Goal: Check status: Check status

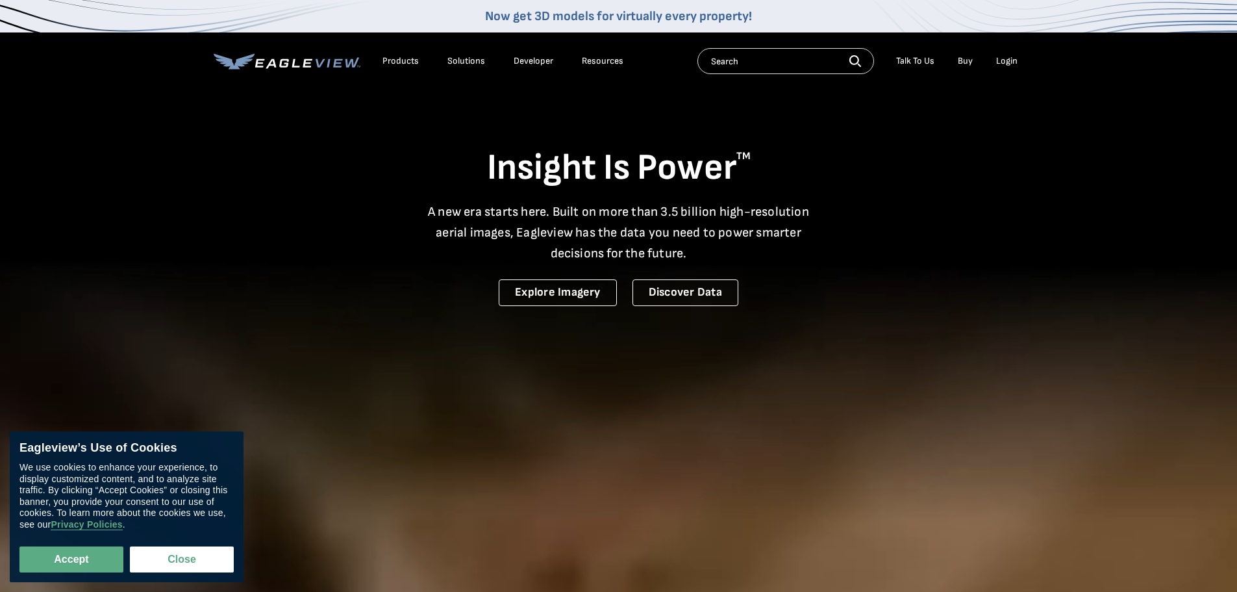
click at [1010, 62] on div "Login" at bounding box center [1006, 61] width 21 height 12
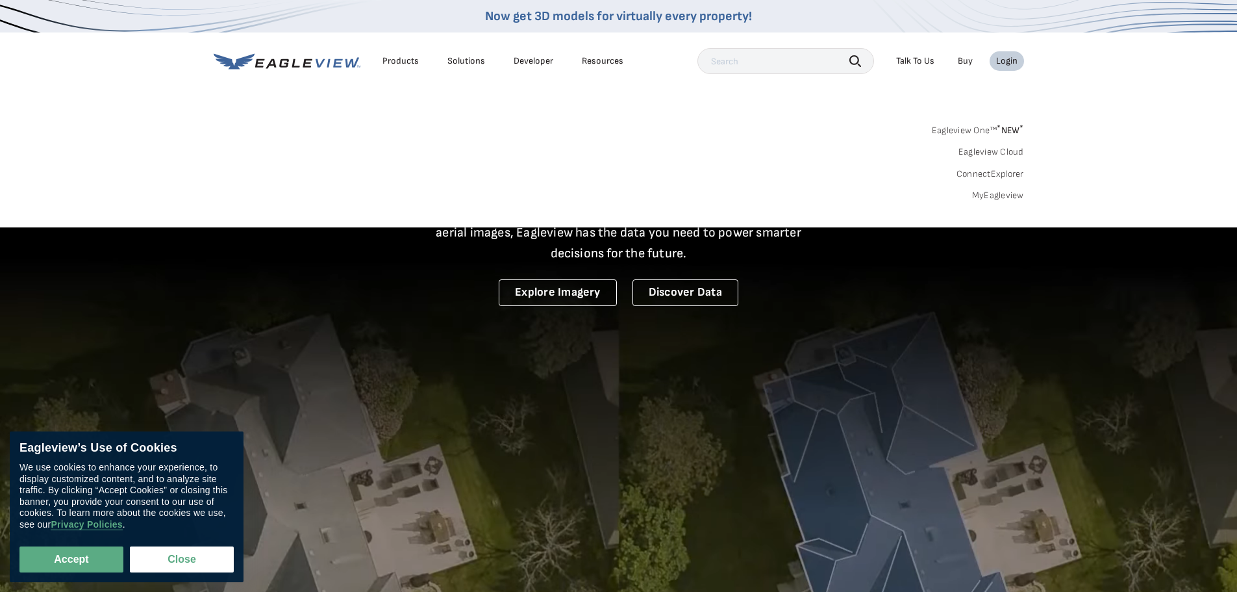
click at [1003, 190] on link "MyEagleview" at bounding box center [998, 196] width 52 height 12
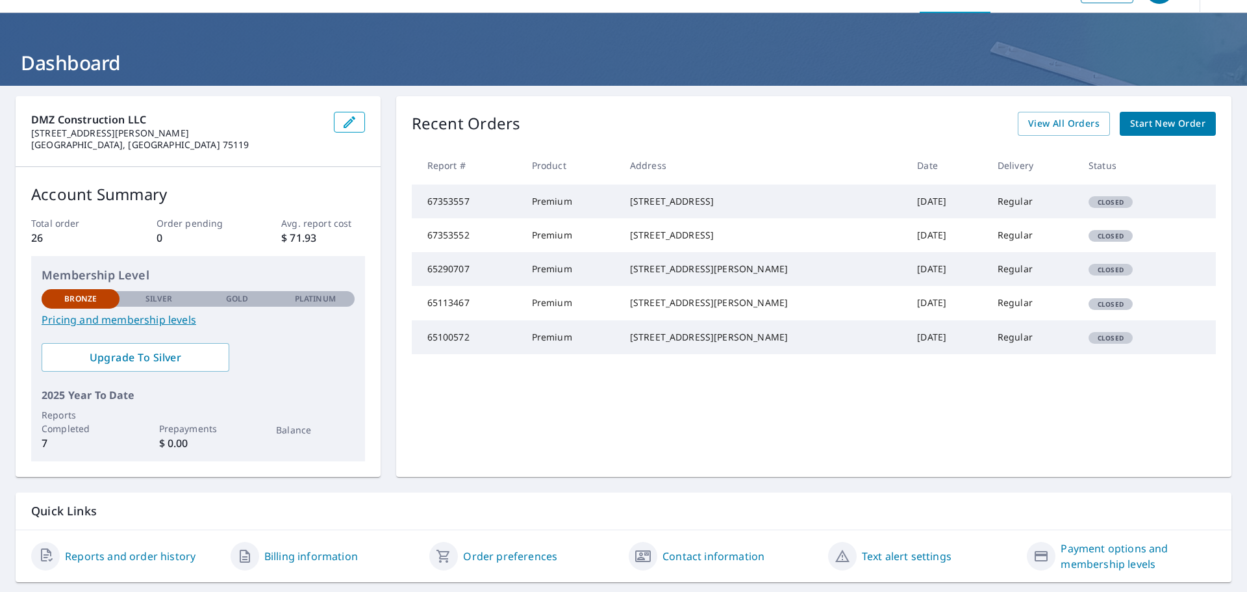
scroll to position [65, 0]
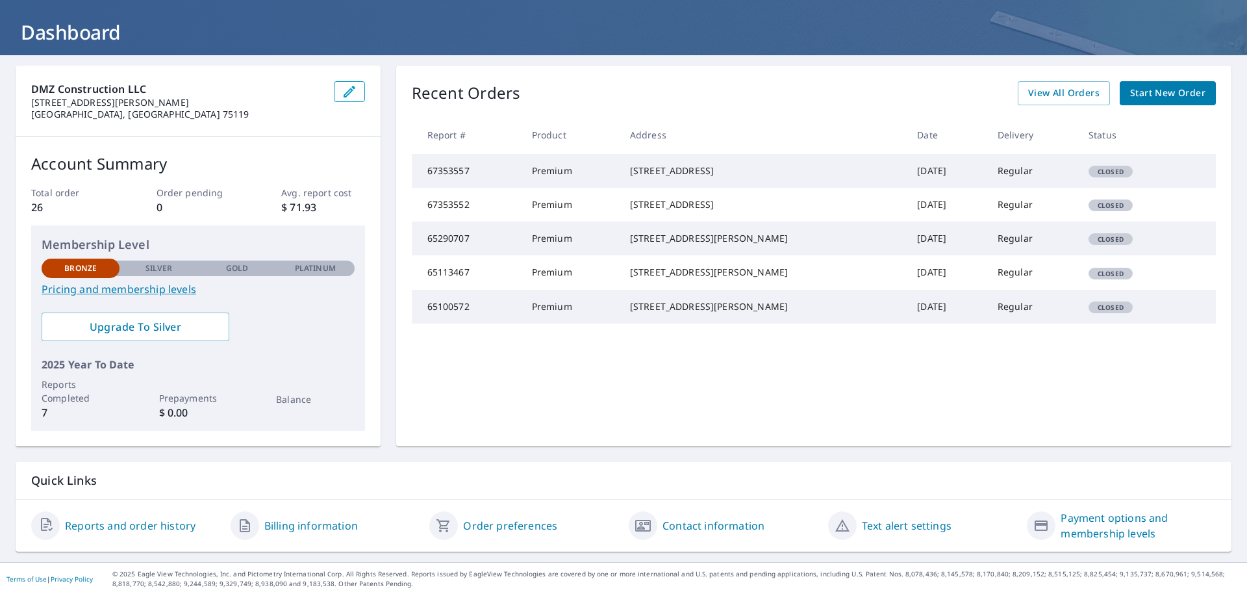
click at [99, 289] on link "Pricing and membership levels" at bounding box center [198, 289] width 313 height 16
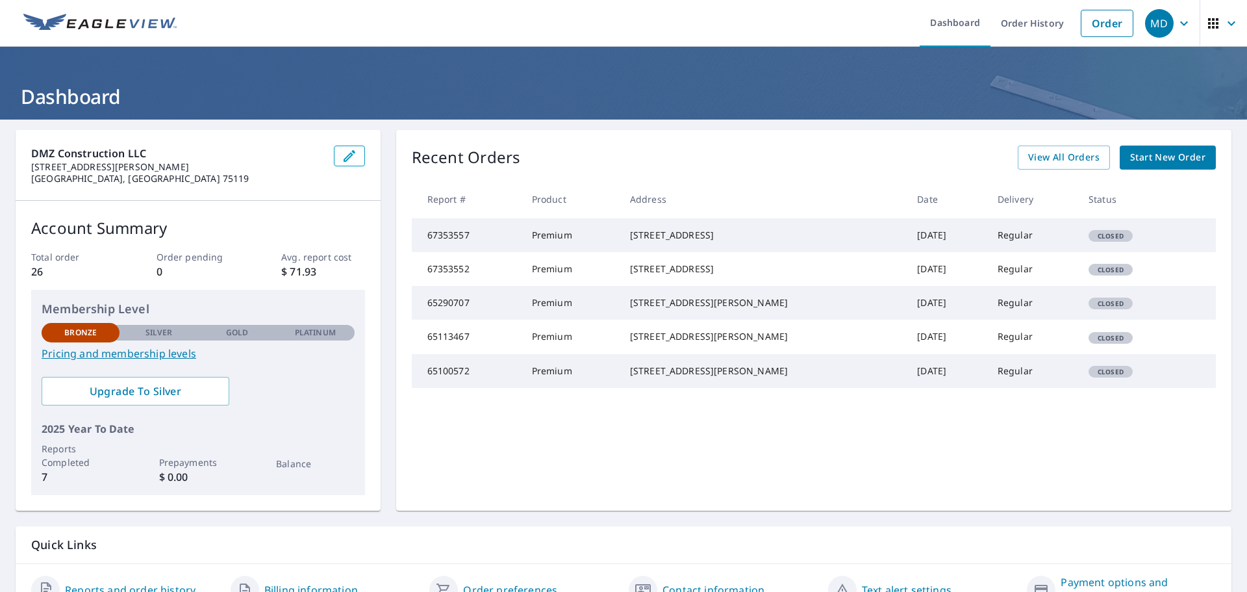
scroll to position [0, 0]
click at [1224, 26] on icon "button" at bounding box center [1232, 24] width 16 height 16
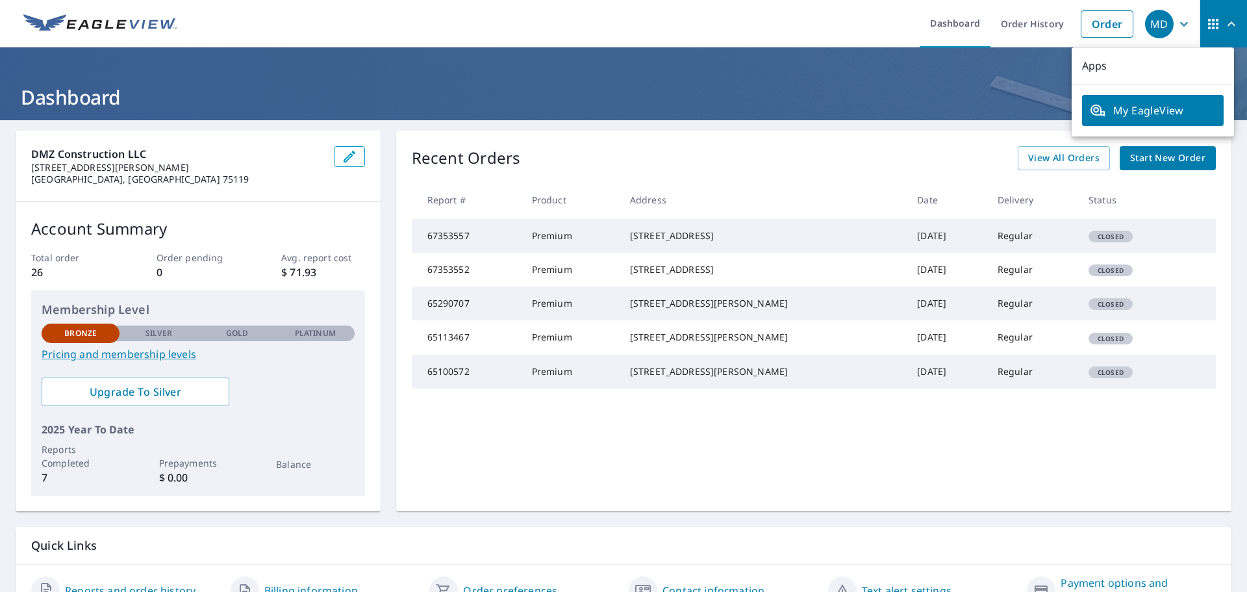
click at [1224, 18] on icon "button" at bounding box center [1232, 24] width 16 height 16
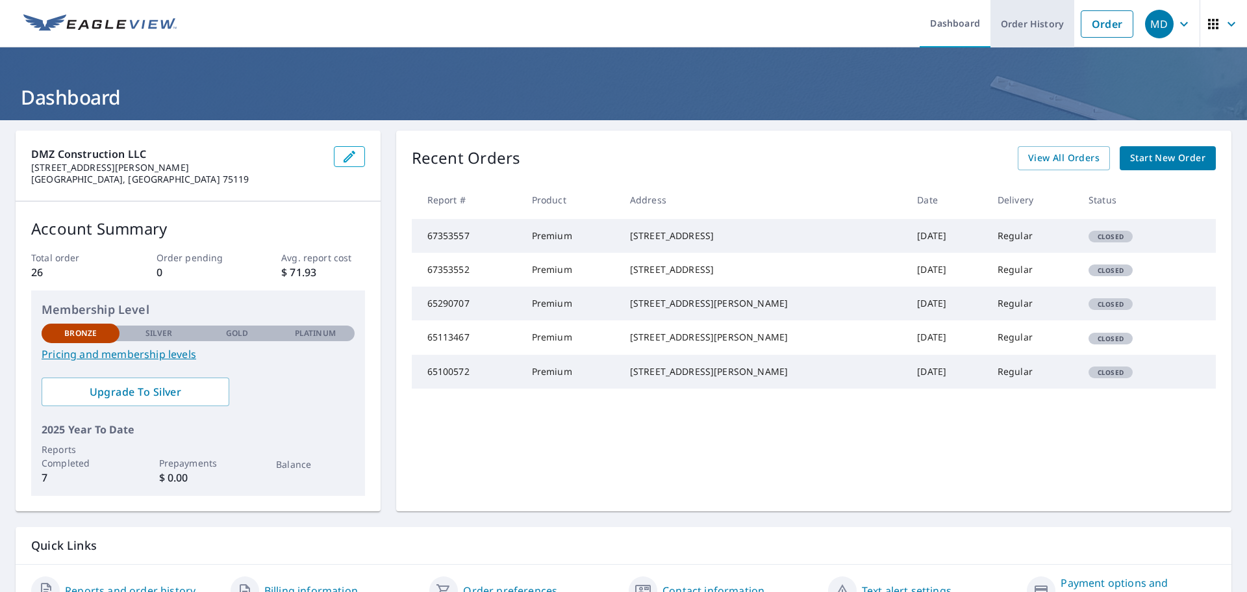
click at [1016, 23] on link "Order History" at bounding box center [1032, 23] width 84 height 47
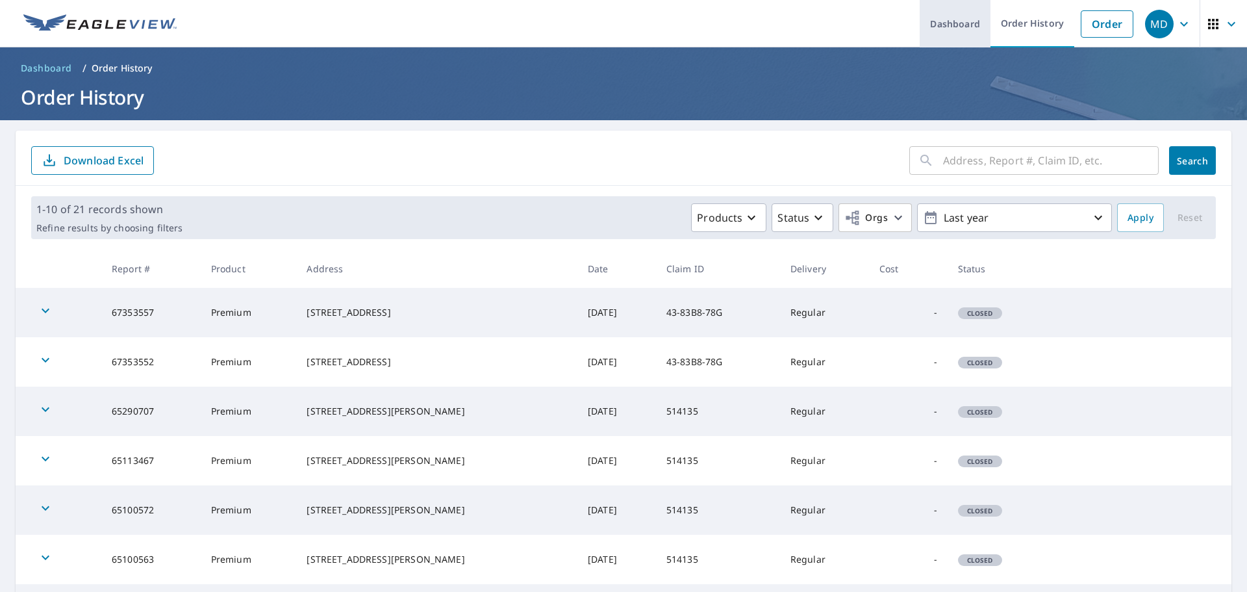
click at [951, 19] on link "Dashboard" at bounding box center [955, 23] width 71 height 47
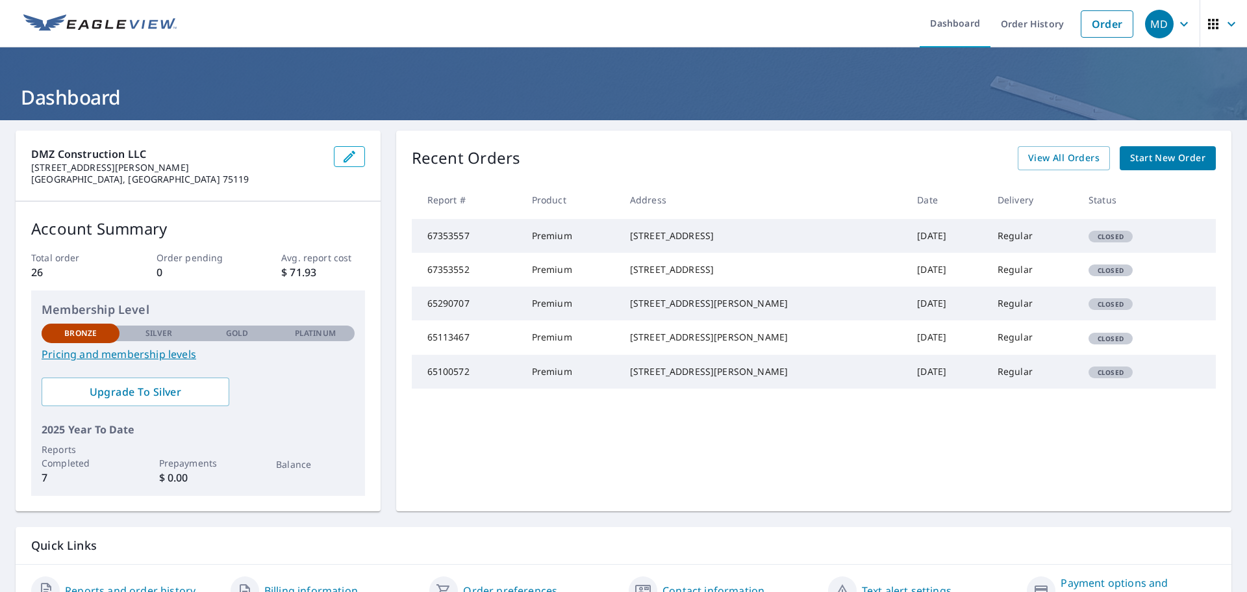
click at [1092, 241] on span "Closed" at bounding box center [1111, 236] width 42 height 9
click at [1064, 167] on link "View All Orders" at bounding box center [1064, 158] width 92 height 24
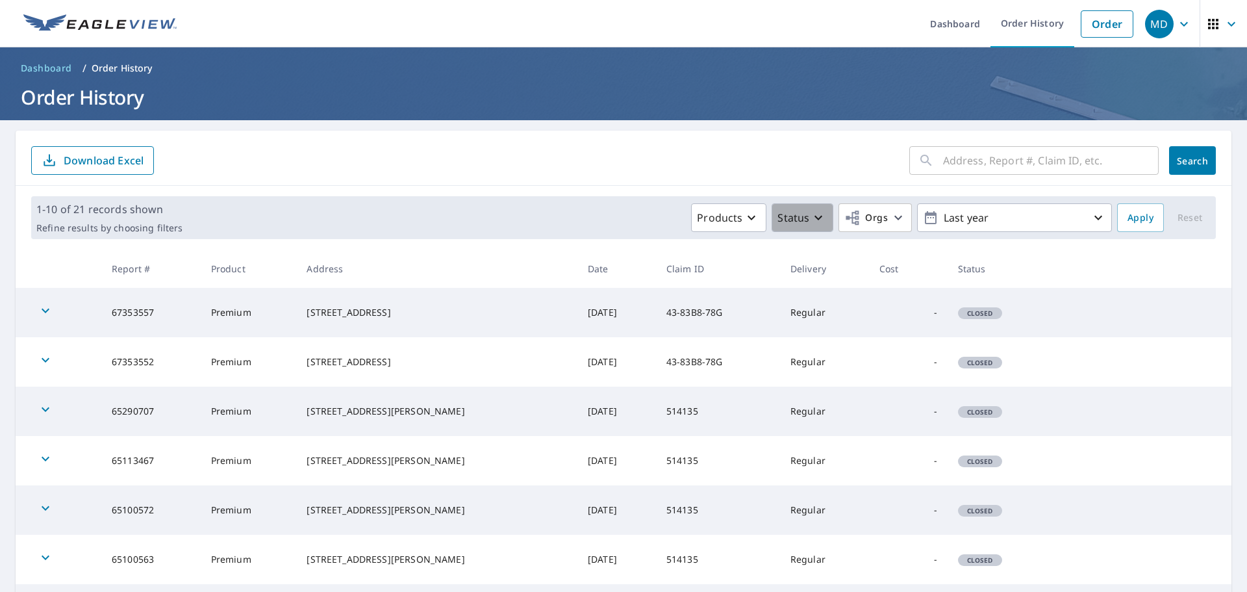
click at [812, 223] on icon "button" at bounding box center [819, 218] width 16 height 16
click at [815, 349] on p "Closed" at bounding box center [821, 352] width 34 height 16
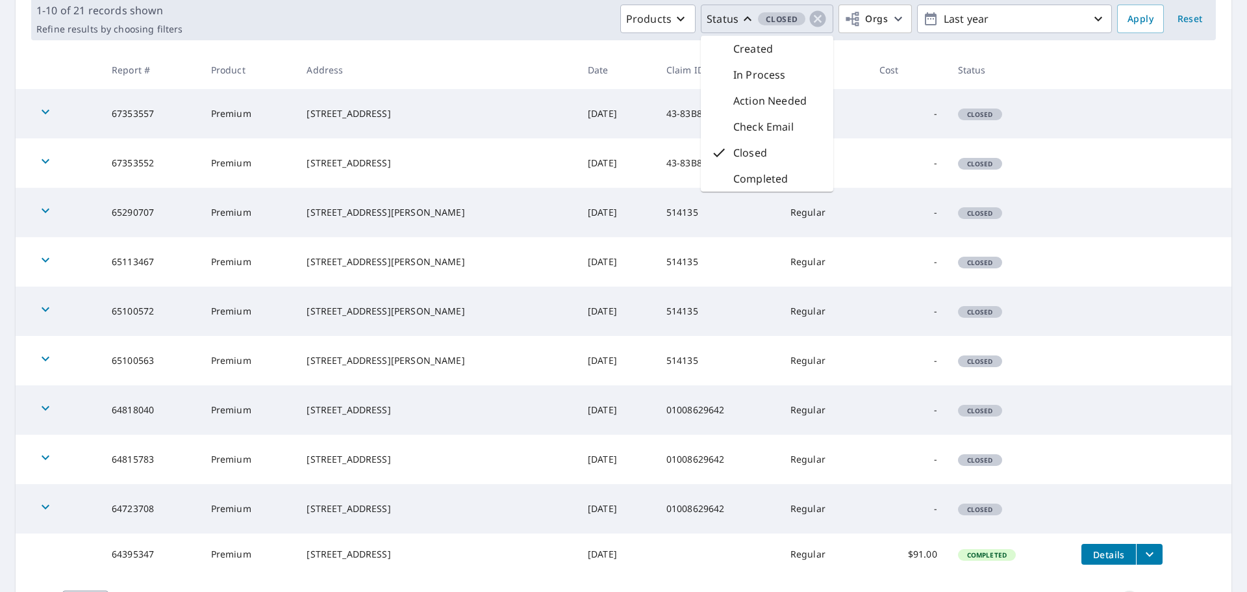
scroll to position [88, 0]
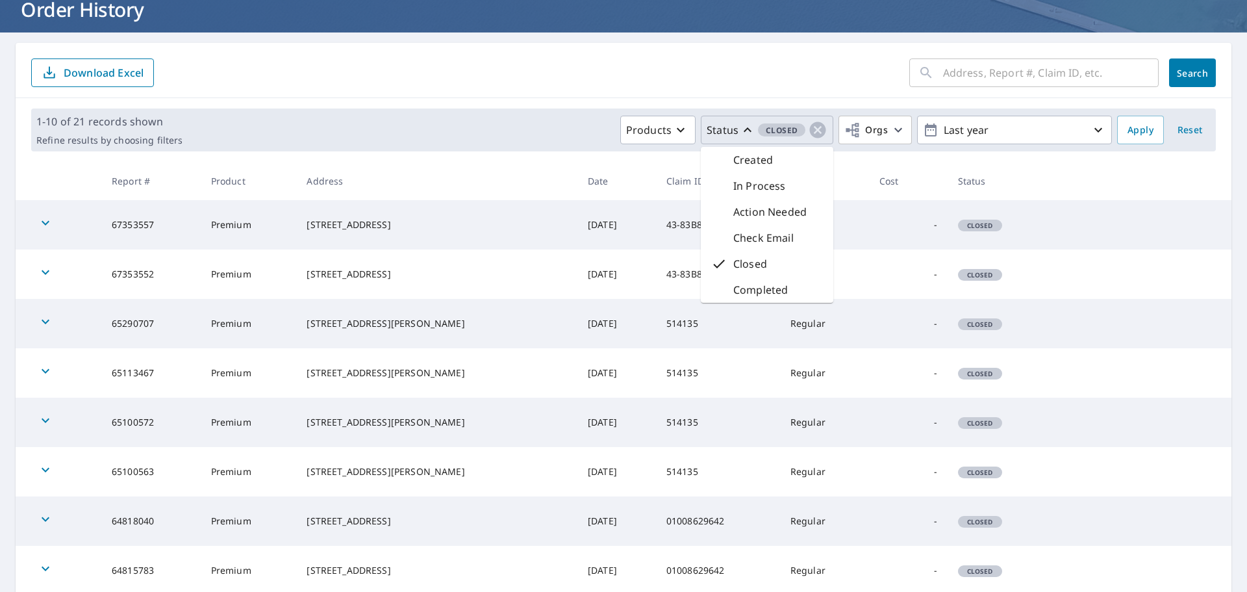
click at [751, 267] on p "Closed" at bounding box center [750, 264] width 34 height 16
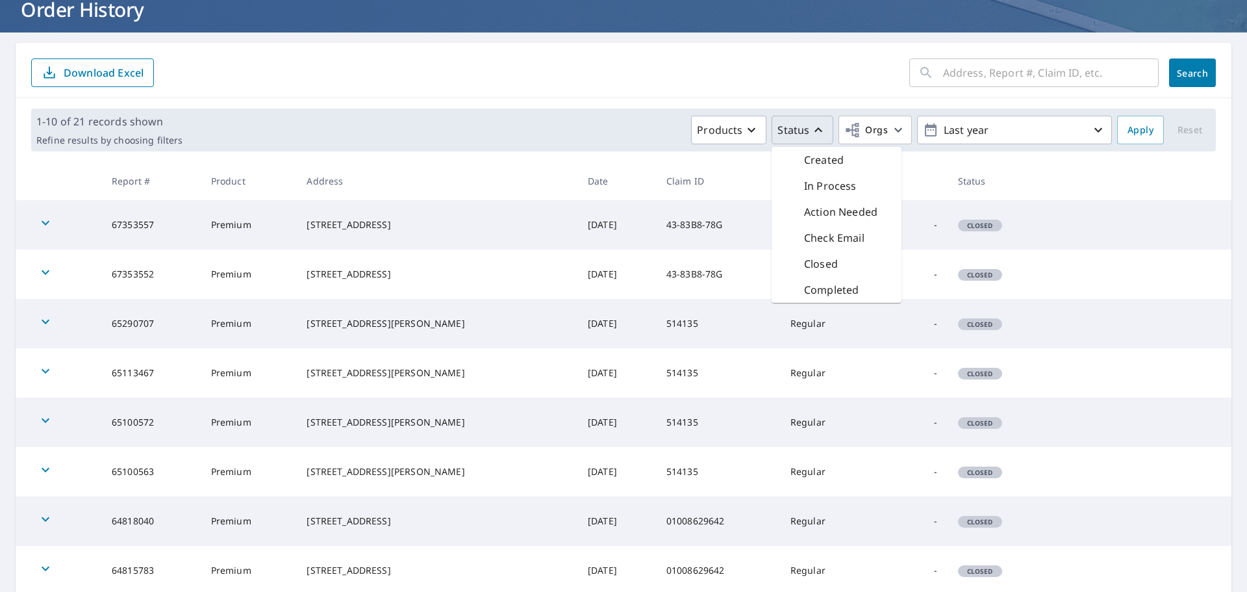
click at [813, 260] on p "Closed" at bounding box center [821, 264] width 34 height 16
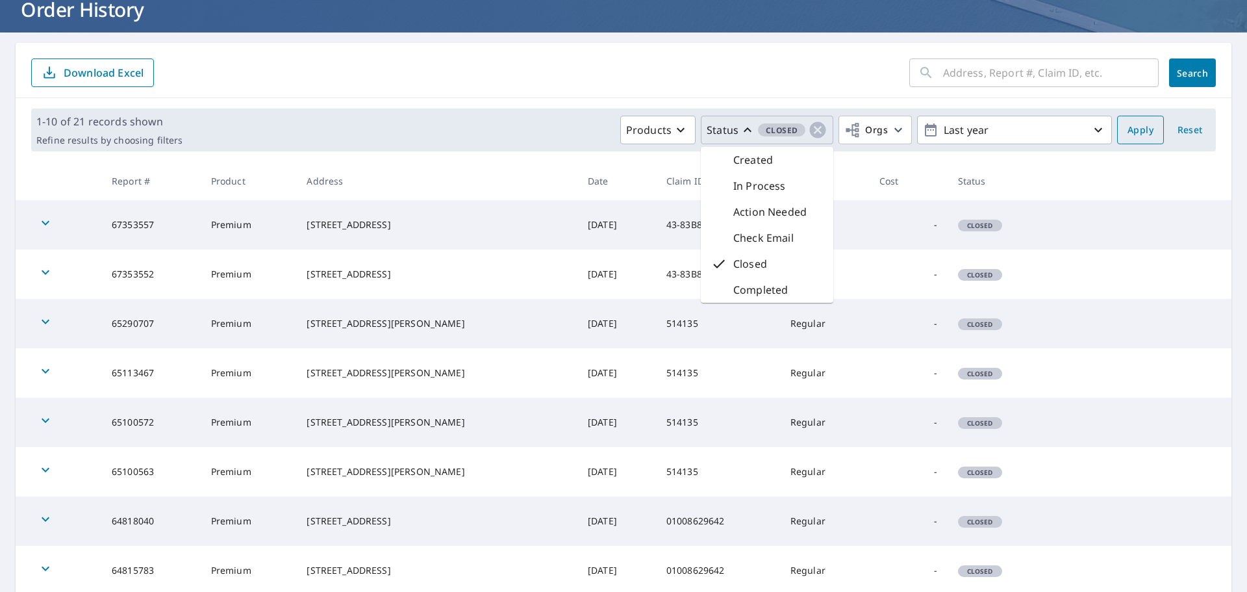
click at [1130, 127] on span "Apply" at bounding box center [1140, 130] width 26 height 16
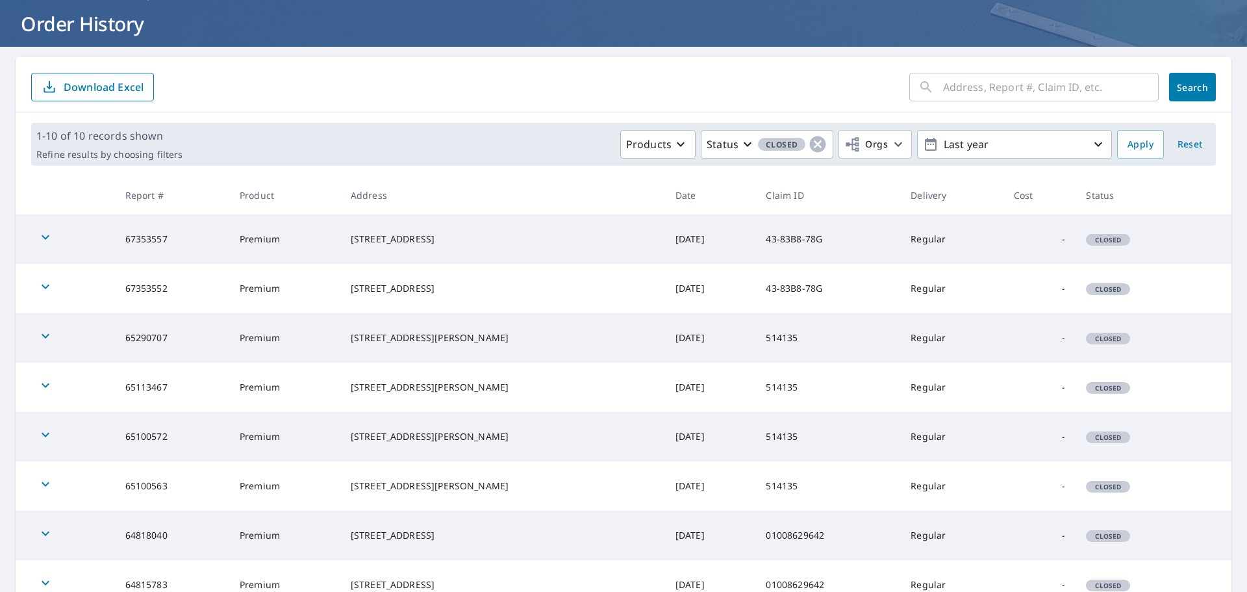
scroll to position [23, 0]
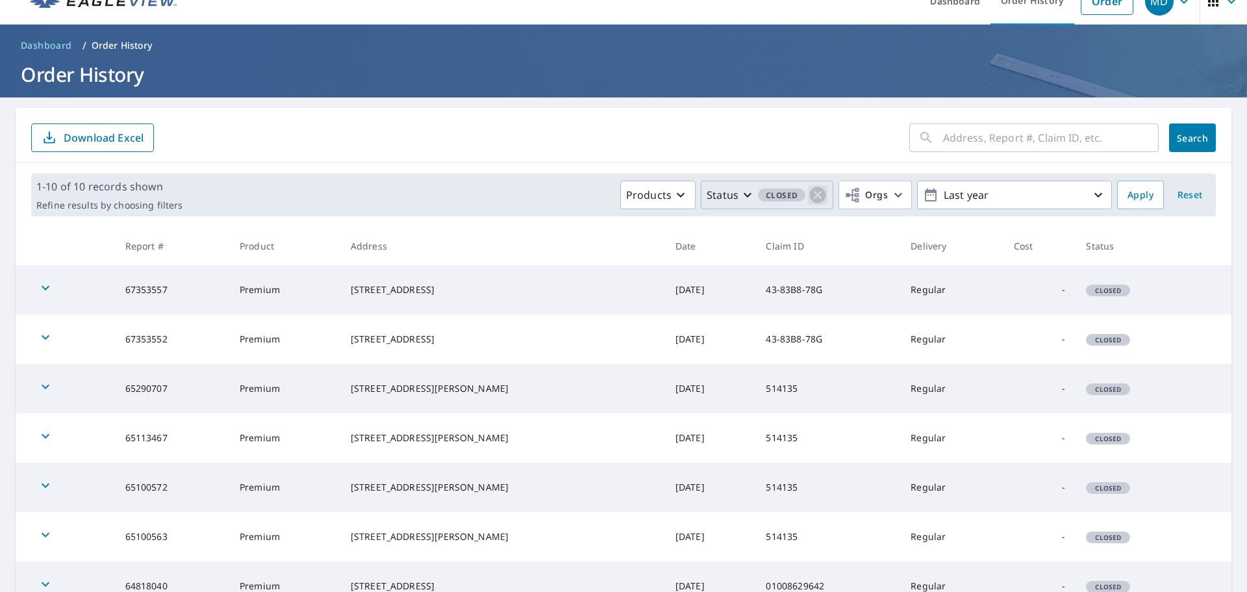
click at [810, 191] on icon "button" at bounding box center [818, 195] width 16 height 16
click at [744, 191] on icon "button" at bounding box center [752, 195] width 16 height 16
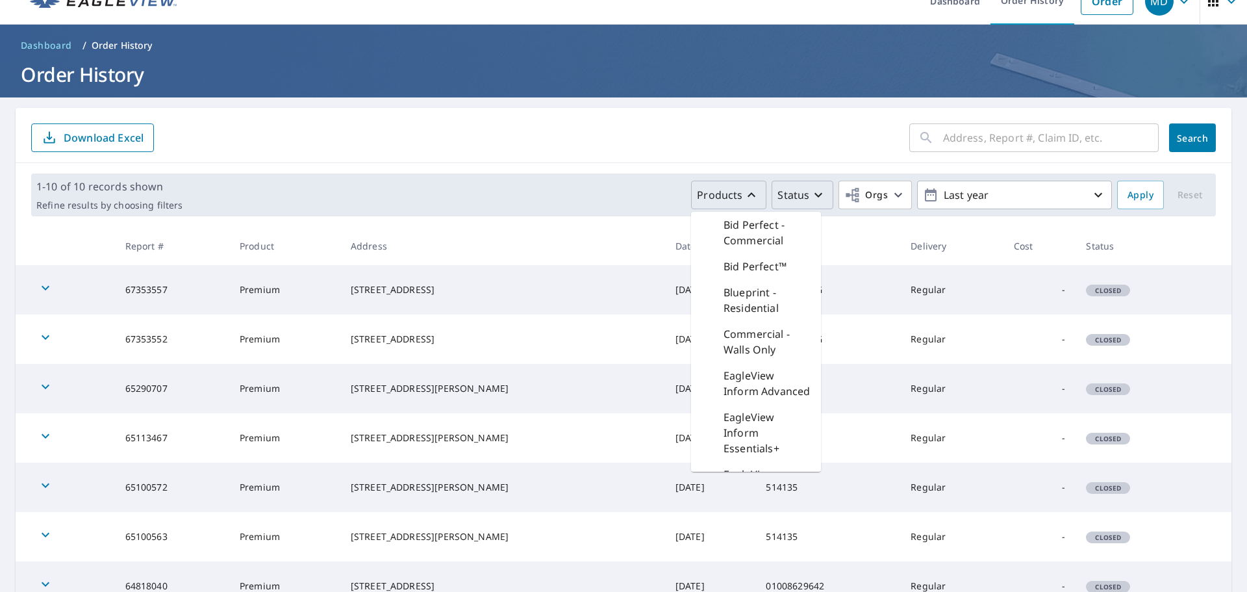
click at [744, 191] on icon "button" at bounding box center [752, 195] width 16 height 16
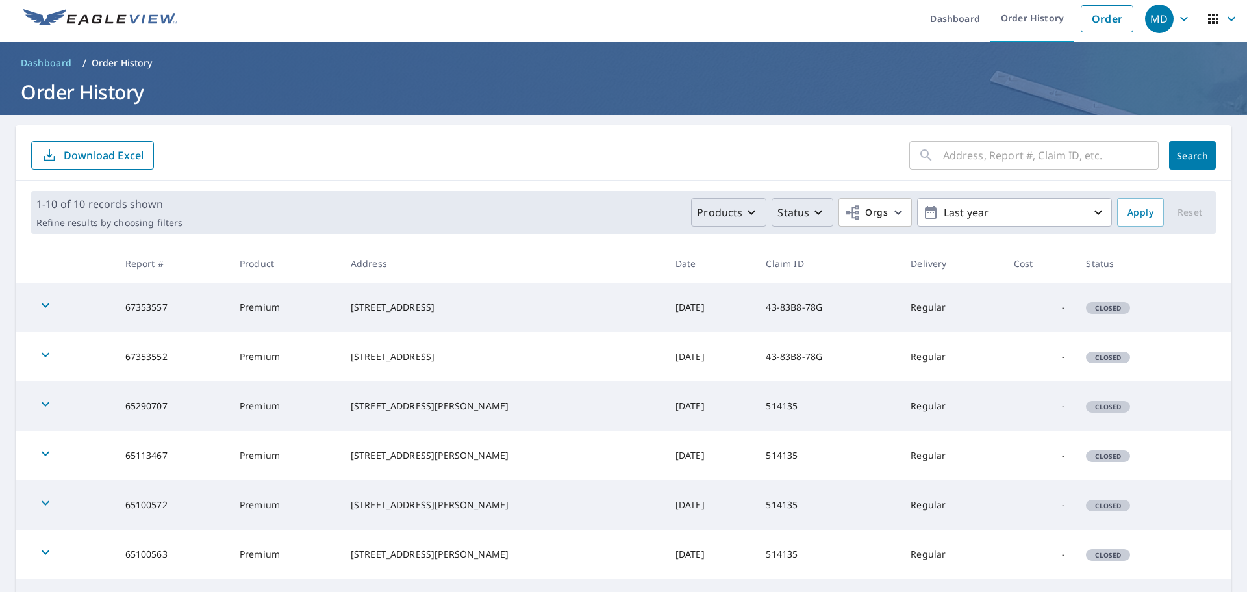
scroll to position [0, 0]
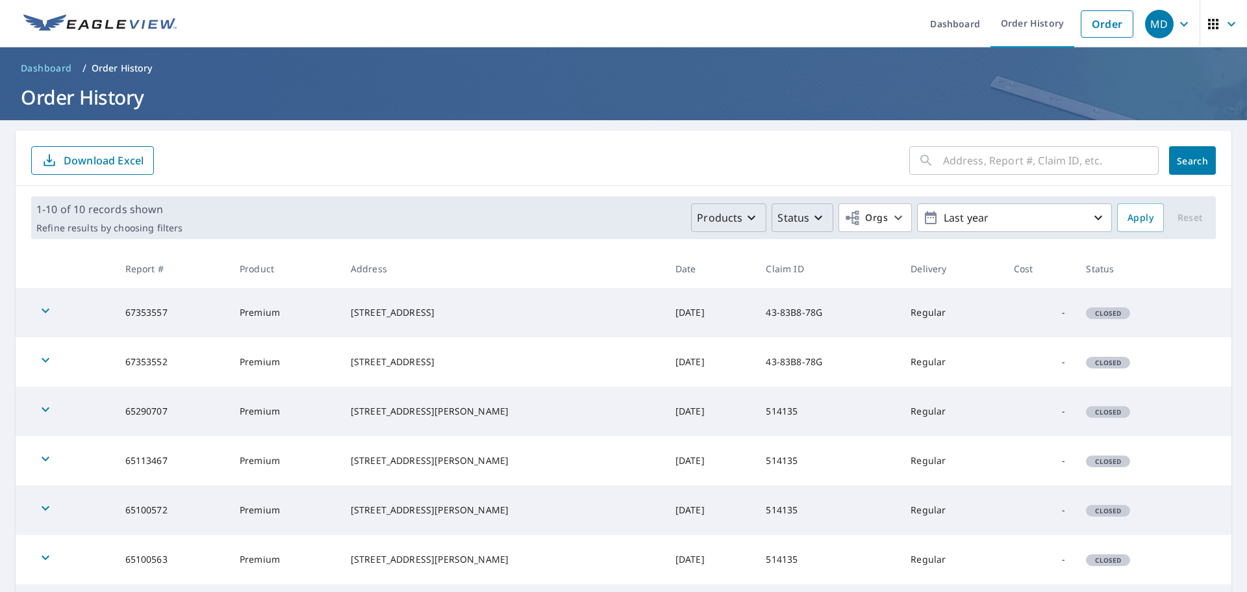
click at [127, 162] on p "Download Excel" at bounding box center [104, 160] width 80 height 14
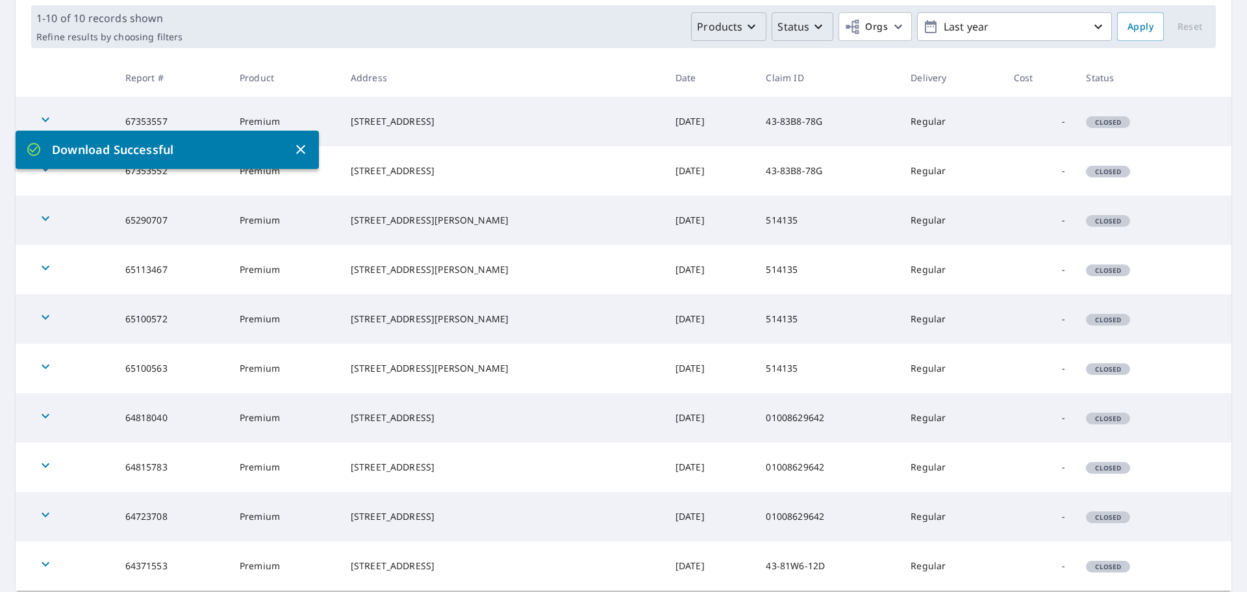
scroll to position [195, 0]
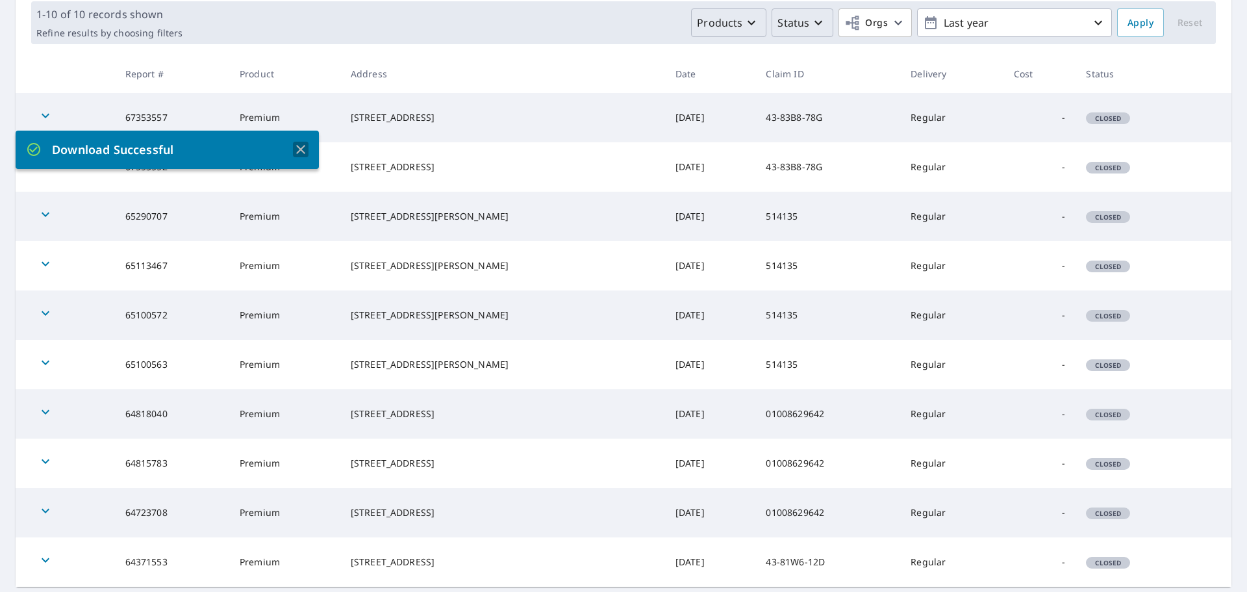
drag, startPoint x: 303, startPoint y: 147, endPoint x: 311, endPoint y: 174, distance: 28.6
click at [303, 147] on icon "button" at bounding box center [300, 149] width 9 height 9
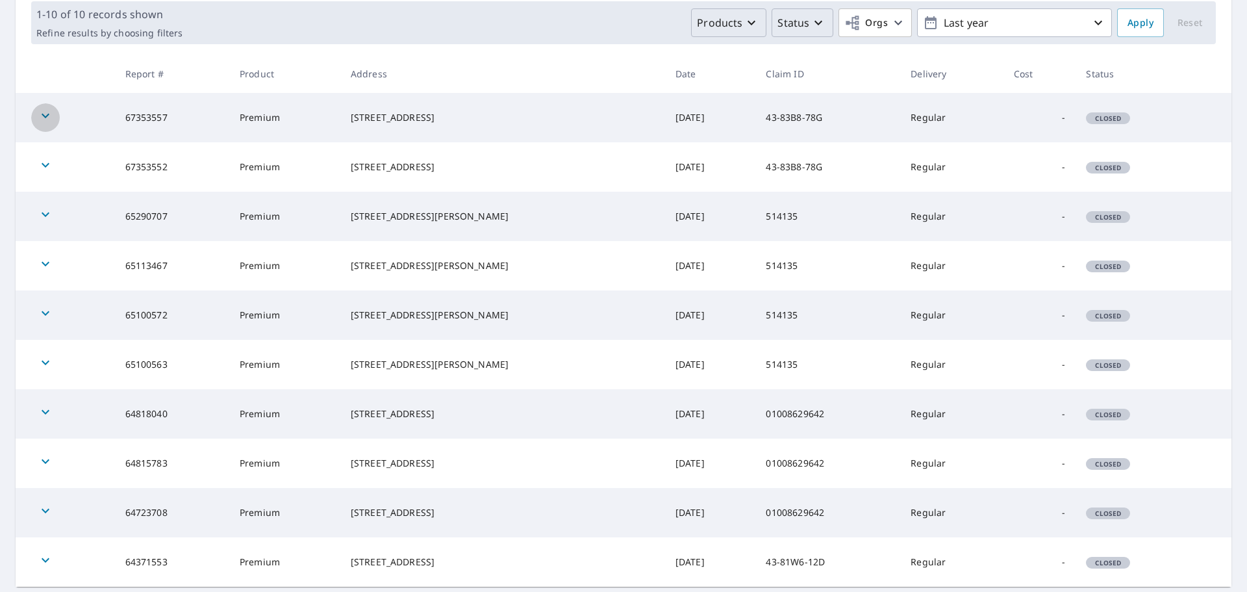
click at [36, 116] on div "button" at bounding box center [45, 117] width 29 height 29
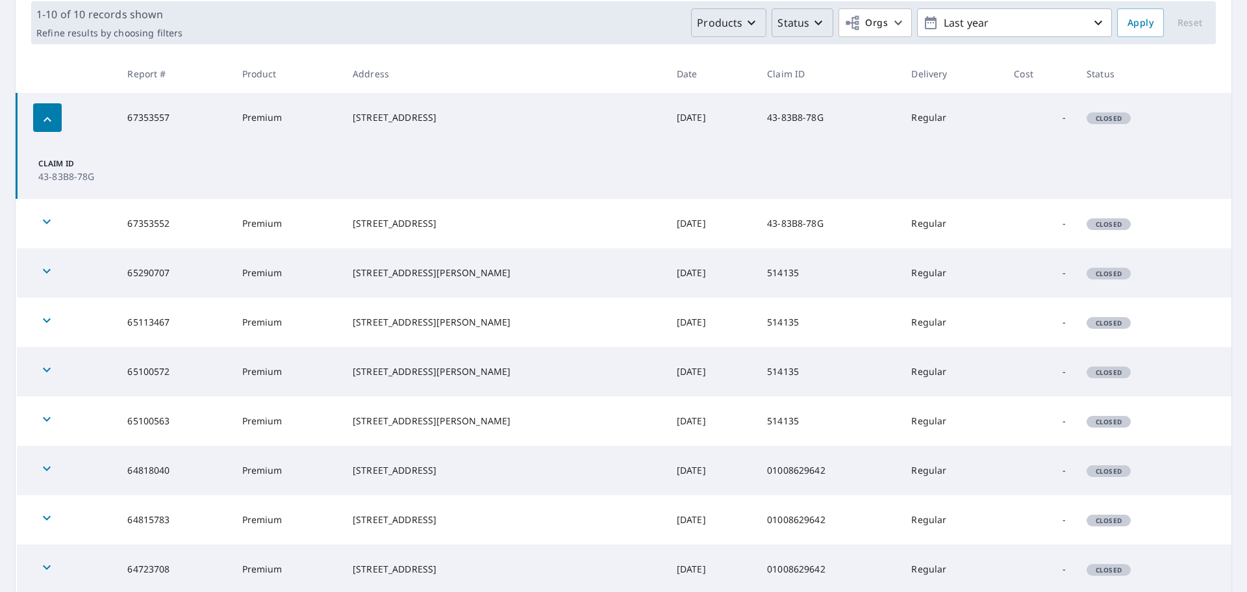
click at [38, 114] on div "button" at bounding box center [47, 117] width 29 height 29
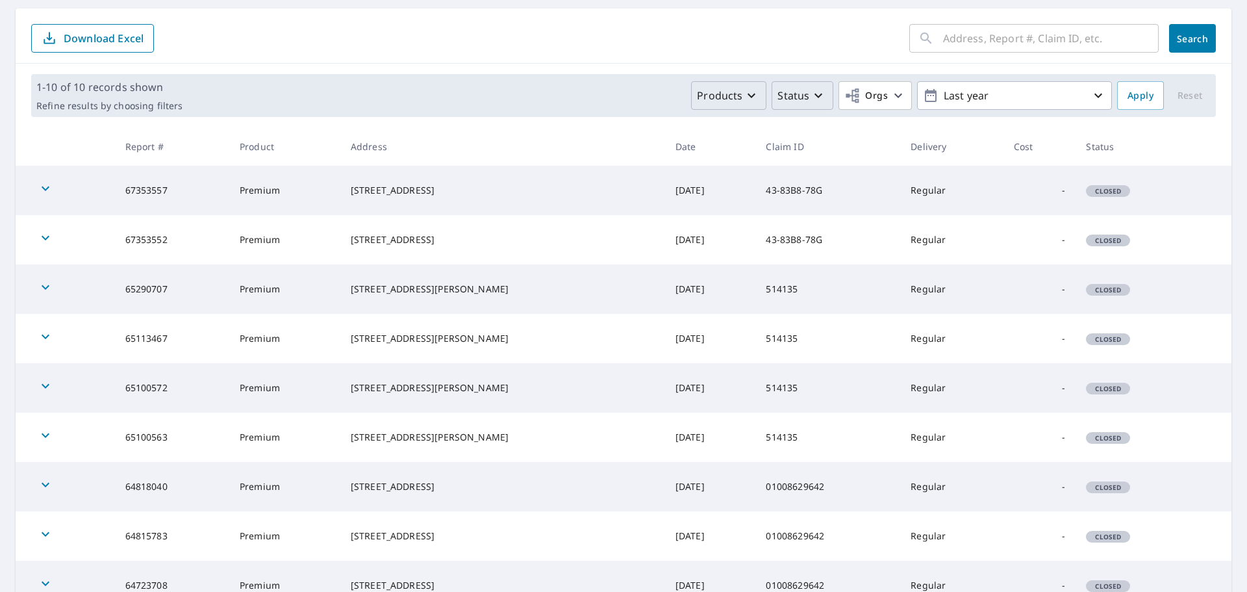
scroll to position [0, 0]
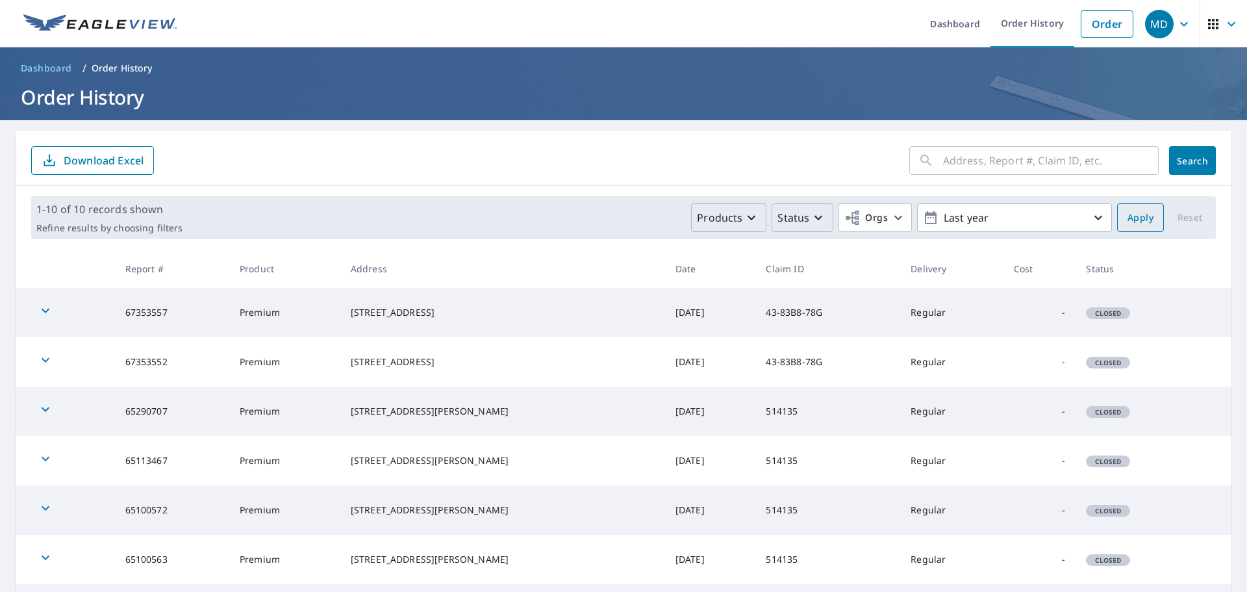
click at [1128, 214] on span "Apply" at bounding box center [1140, 218] width 26 height 16
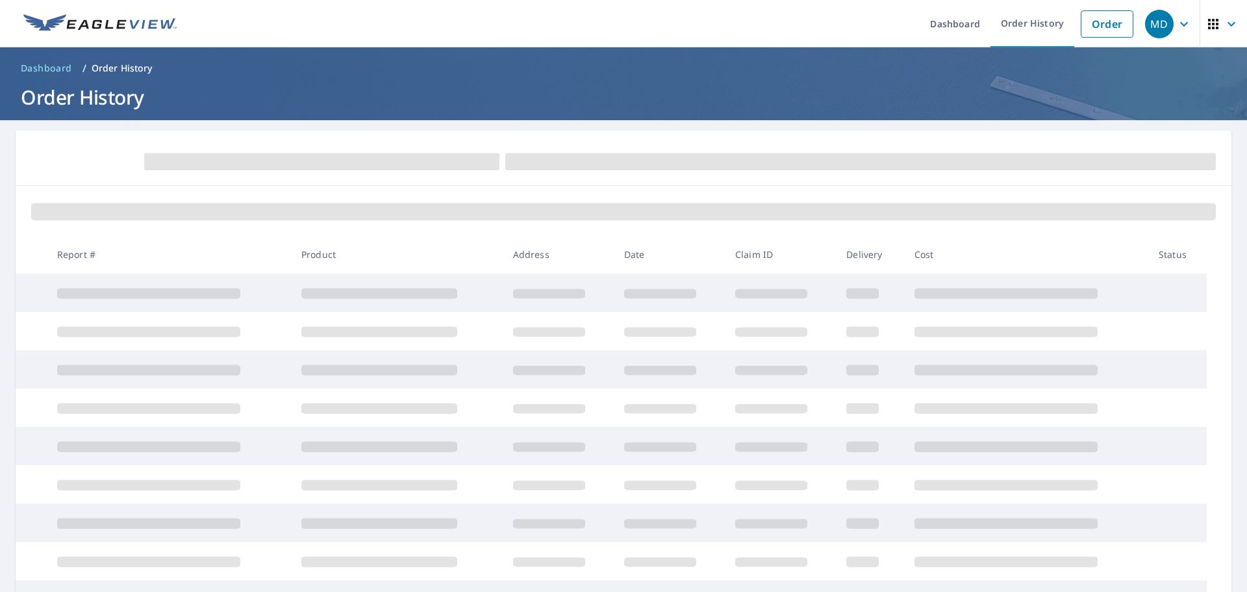
click at [1128, 214] on span at bounding box center [623, 211] width 1185 height 17
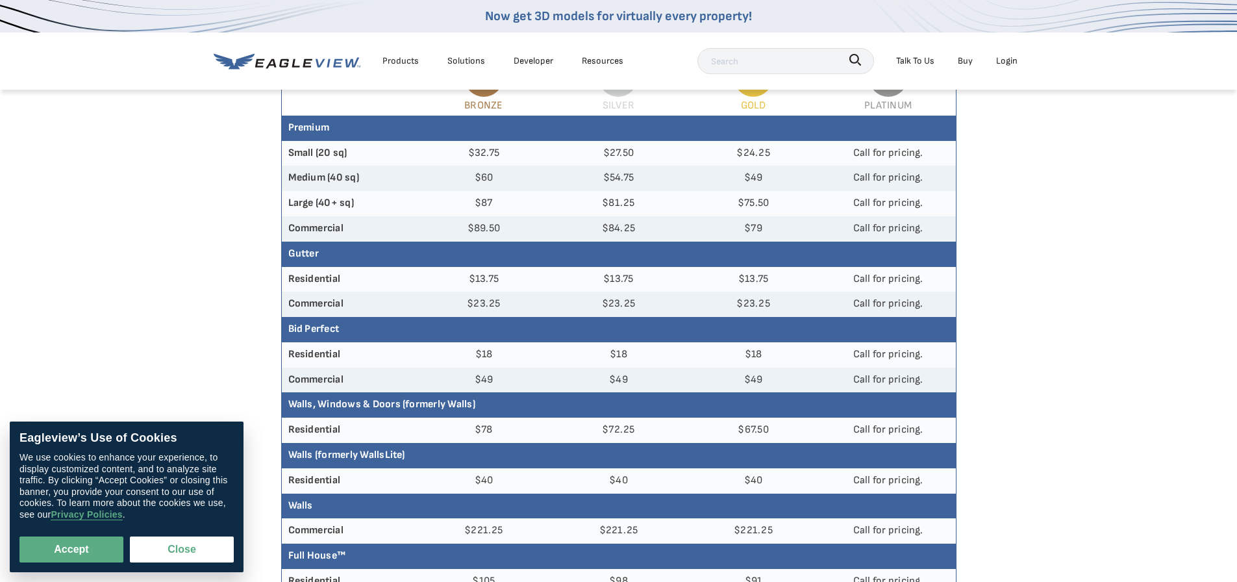
scroll to position [130, 0]
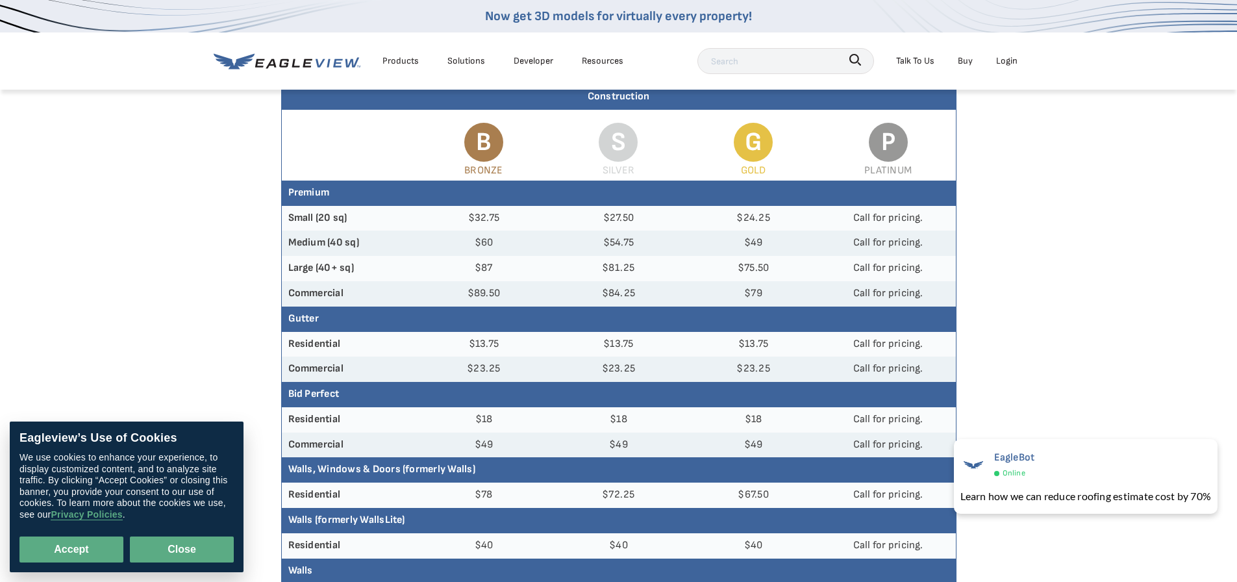
click at [188, 537] on button "Close" at bounding box center [182, 549] width 104 height 26
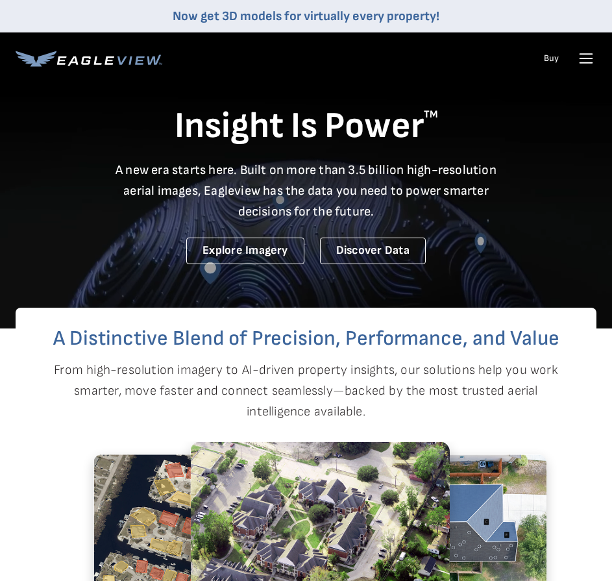
click at [585, 57] on icon at bounding box center [586, 58] width 21 height 21
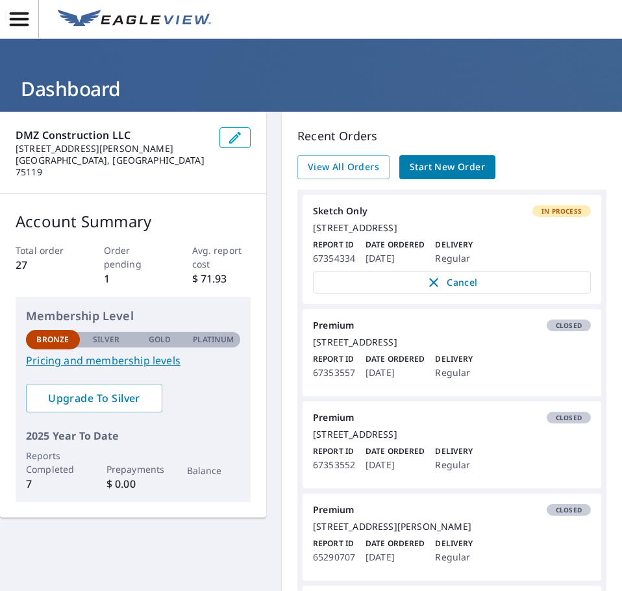
click at [138, 353] on link "Pricing and membership levels" at bounding box center [133, 361] width 214 height 16
